Goal: Navigation & Orientation: Find specific page/section

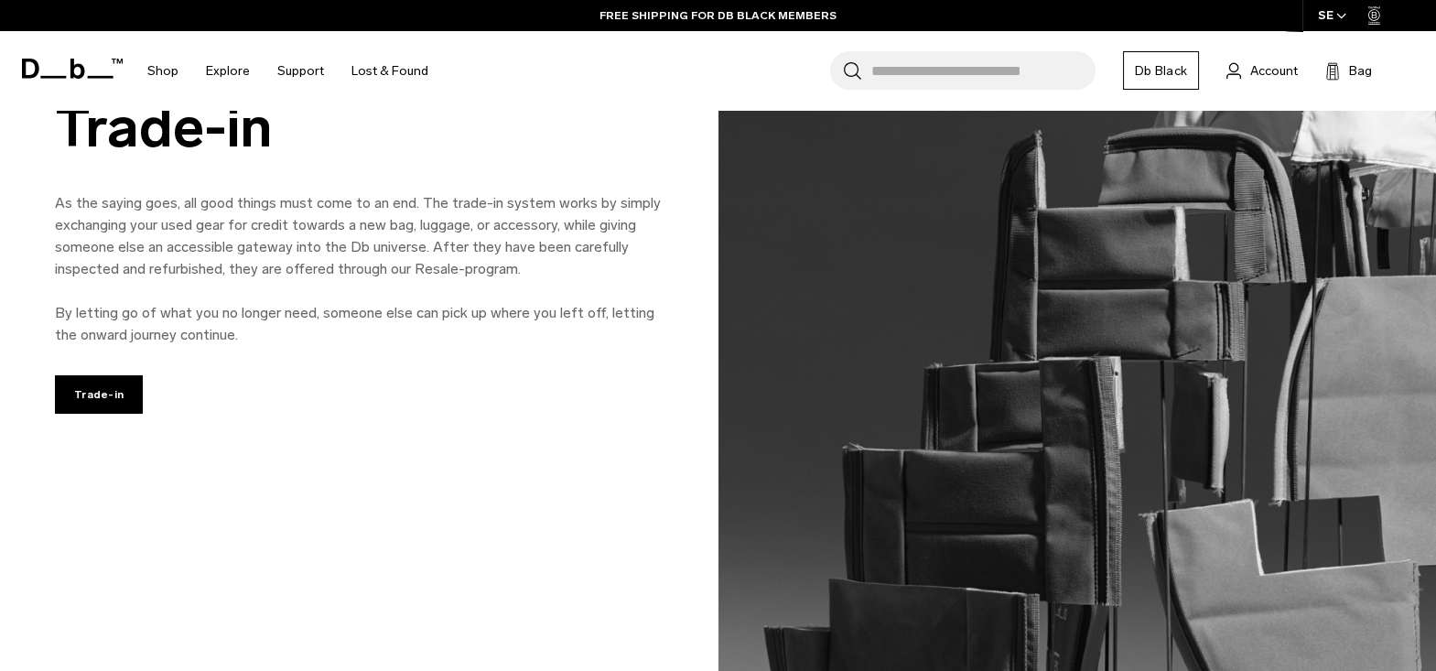
scroll to position [1405, 0]
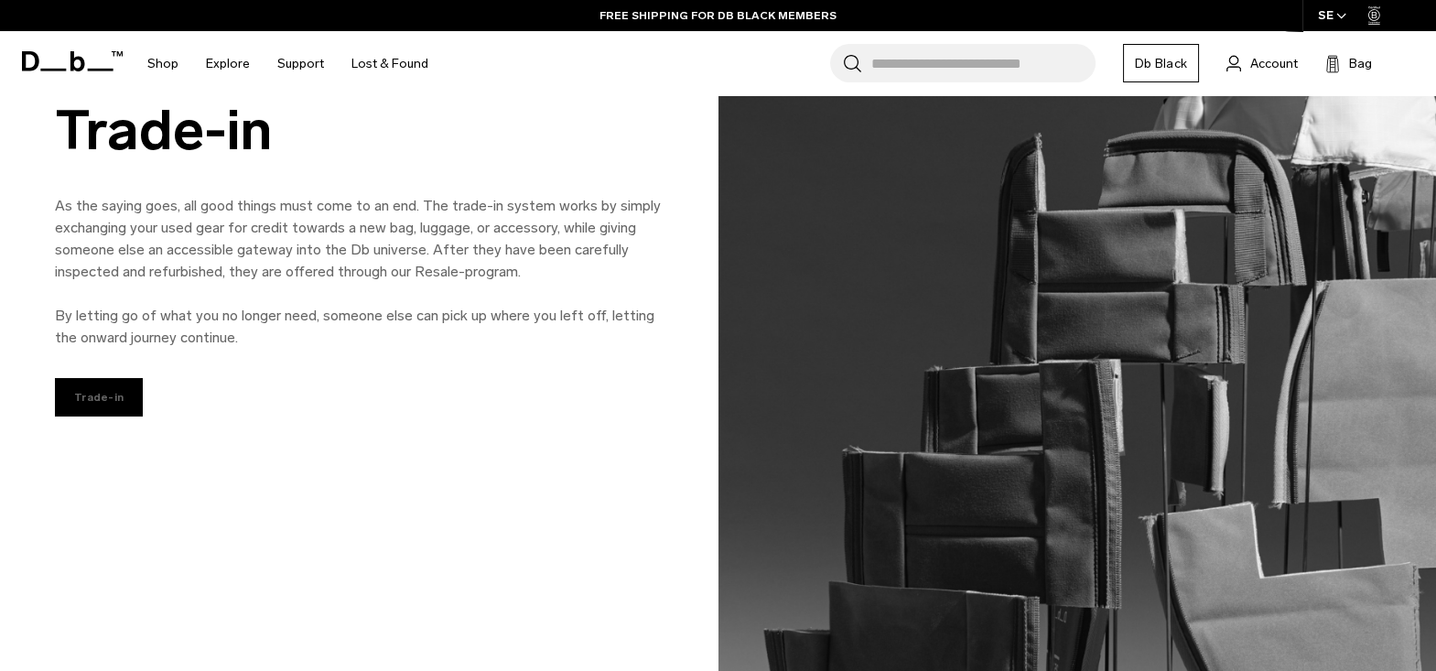
click at [102, 396] on link "Trade-in" at bounding box center [99, 397] width 88 height 38
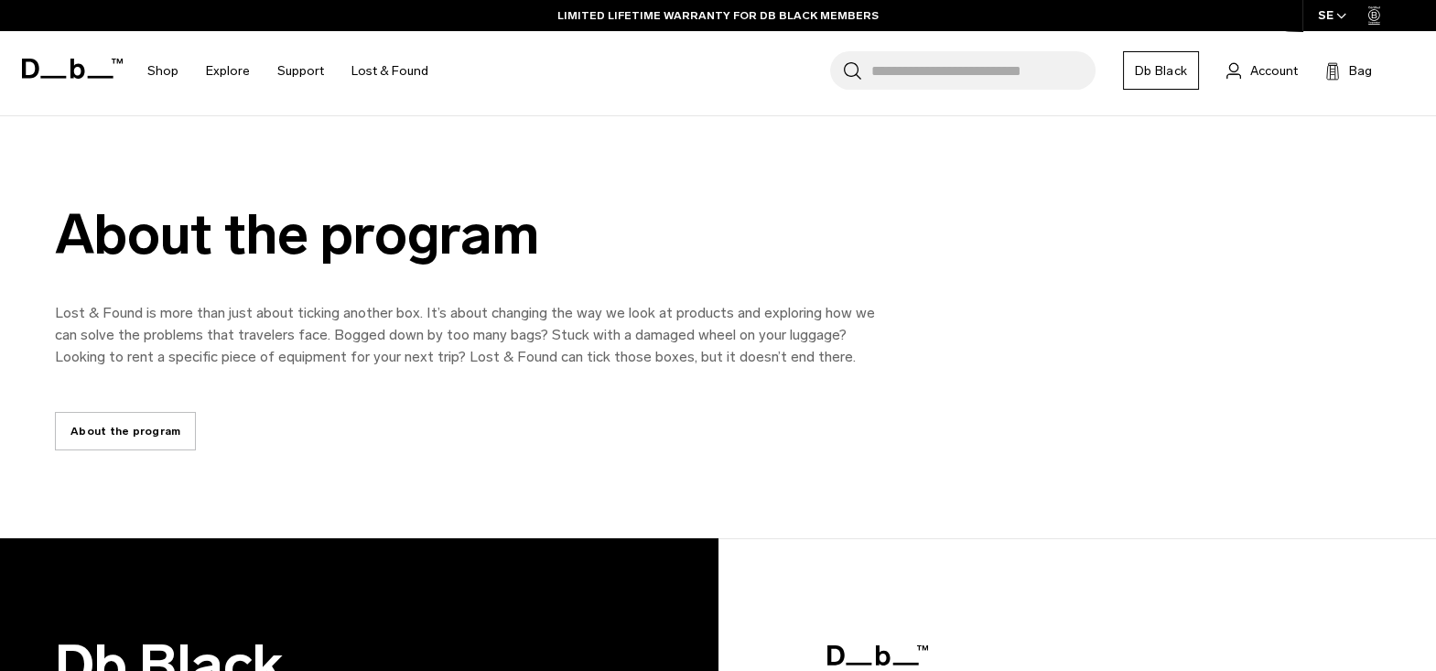
scroll to position [3540, 0]
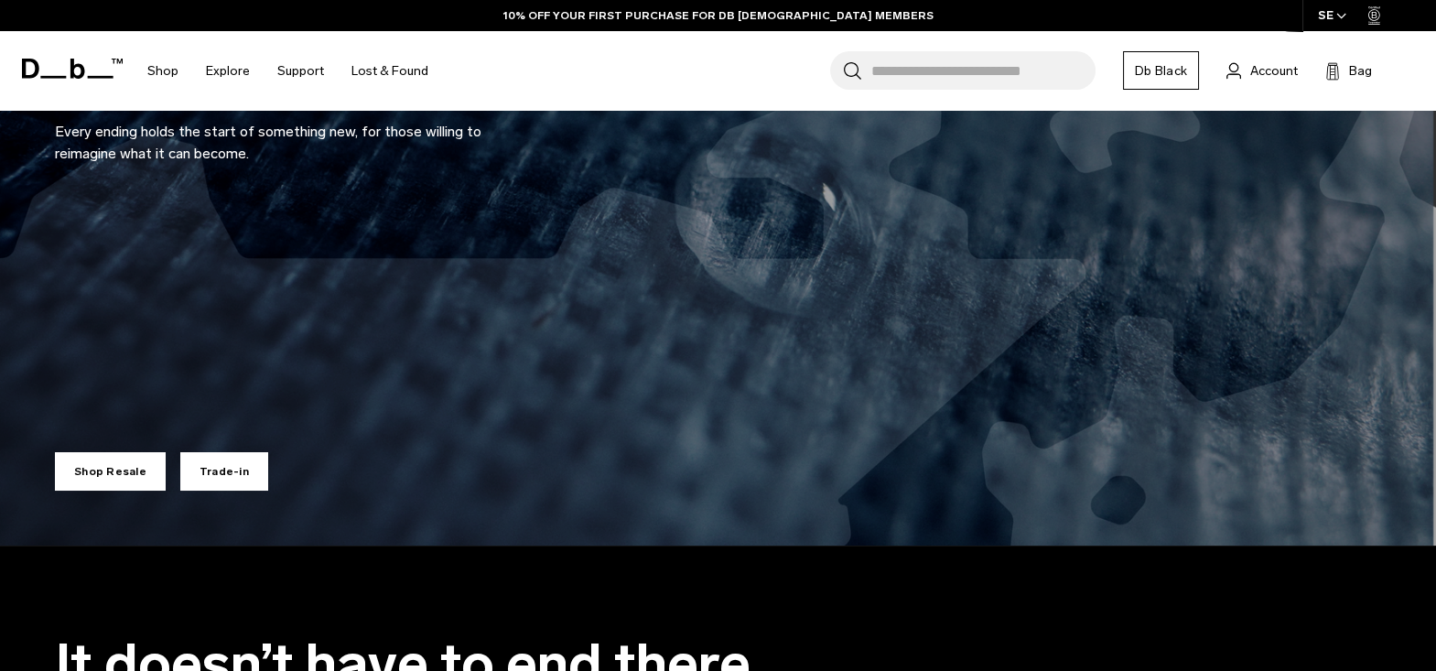
scroll to position [337, 0]
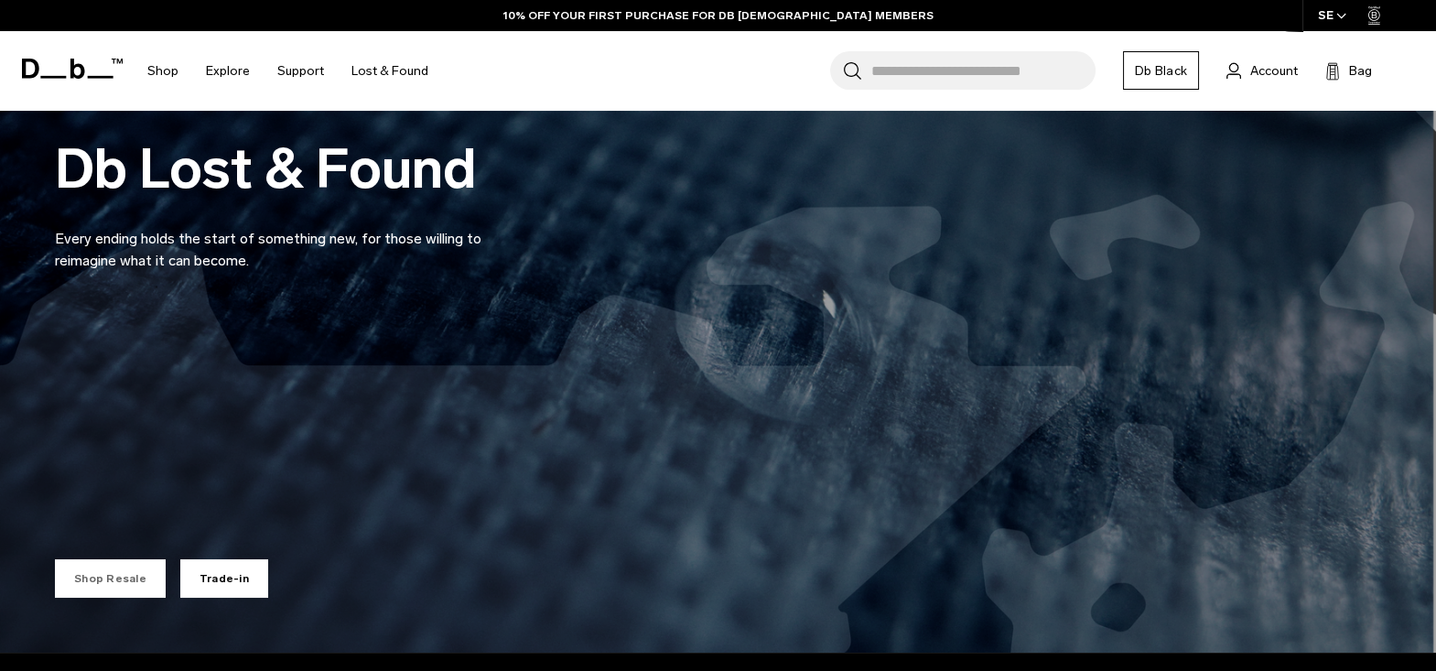
click at [111, 579] on link "Shop Resale" at bounding box center [110, 578] width 111 height 38
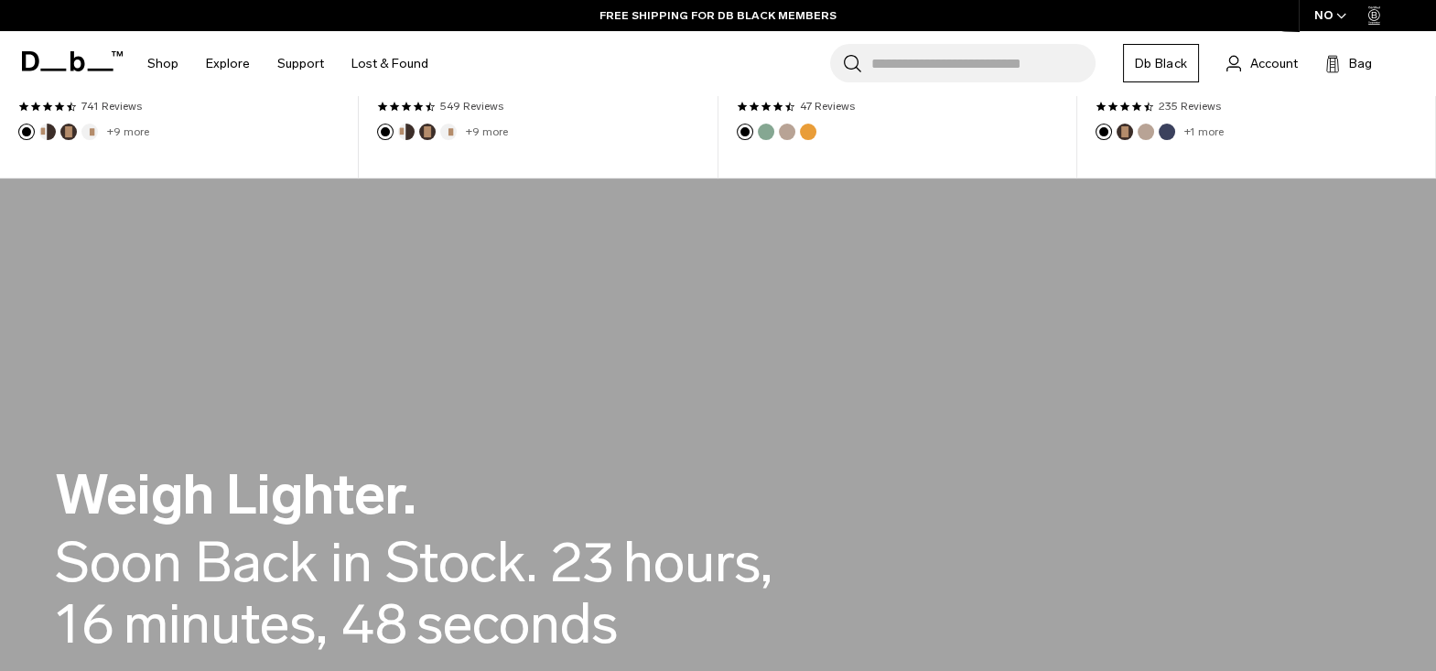
scroll to position [1514, 0]
